Goal: Navigation & Orientation: Understand site structure

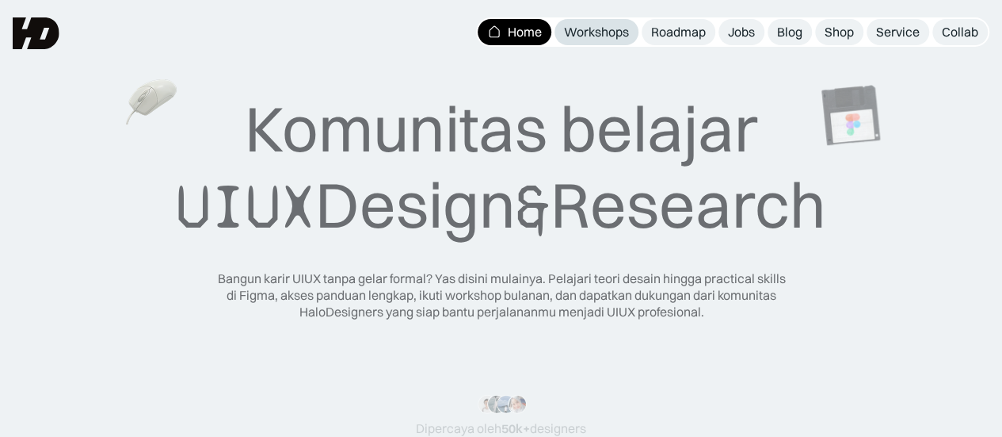
click at [604, 36] on div "Workshops" at bounding box center [596, 32] width 65 height 17
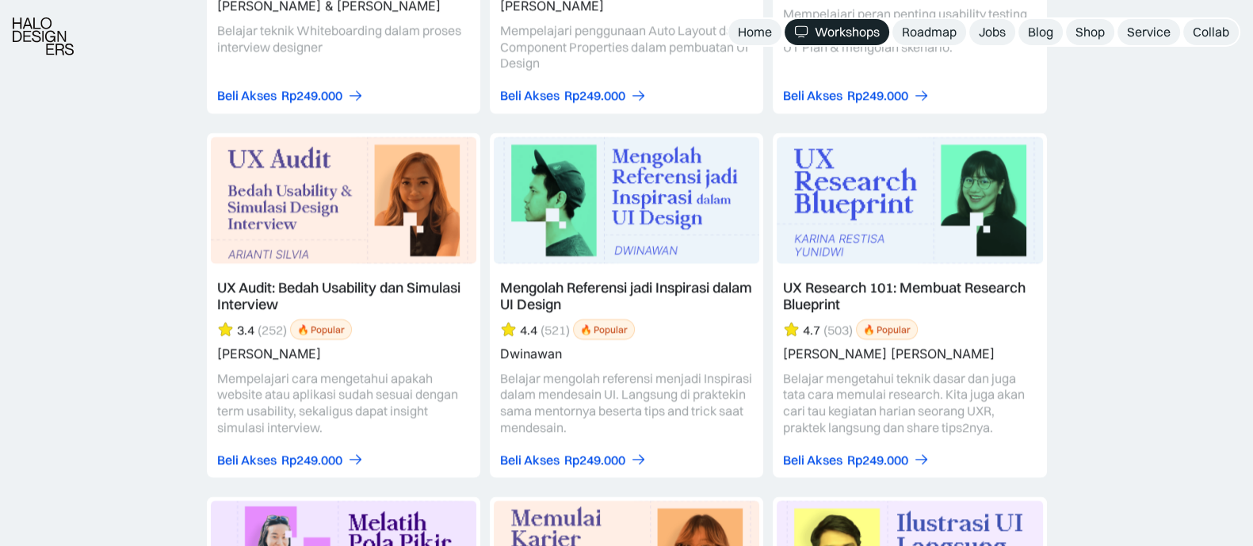
scroll to position [5649, 0]
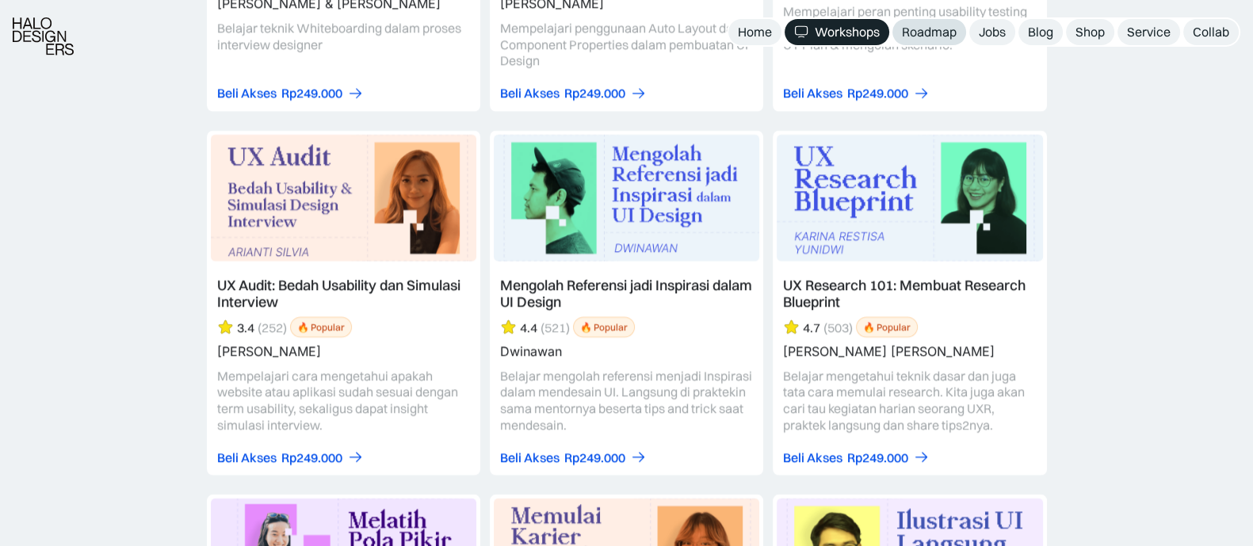
click at [942, 25] on div "Roadmap" at bounding box center [929, 32] width 55 height 17
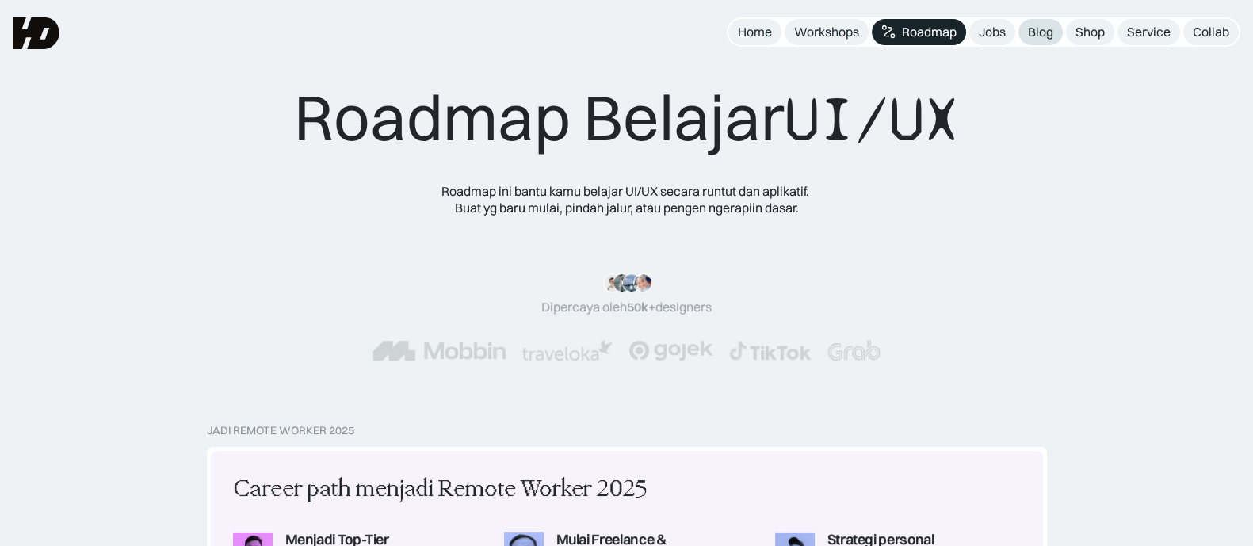
click at [1048, 38] on div "Blog" at bounding box center [1040, 32] width 25 height 17
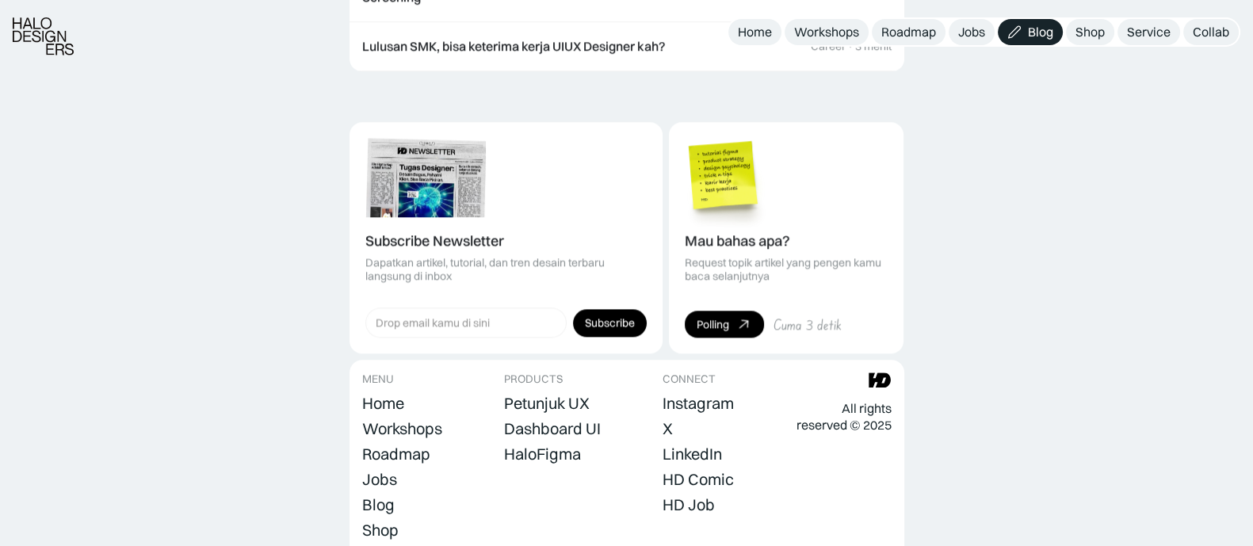
scroll to position [2224, 0]
